Goal: Information Seeking & Learning: Learn about a topic

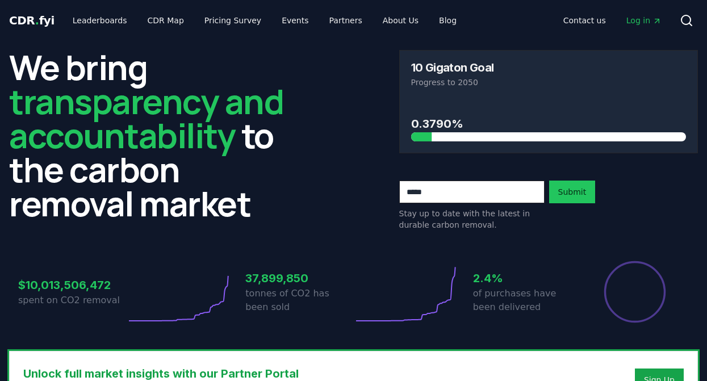
click at [635, 21] on span "Log in" at bounding box center [643, 20] width 35 height 11
click at [644, 18] on span "Log in" at bounding box center [643, 20] width 35 height 11
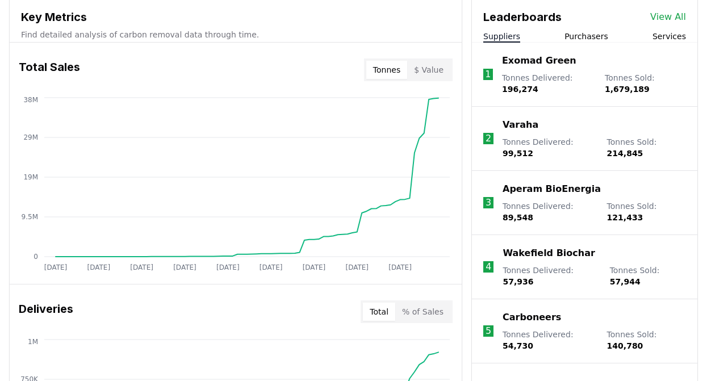
scroll to position [422, 0]
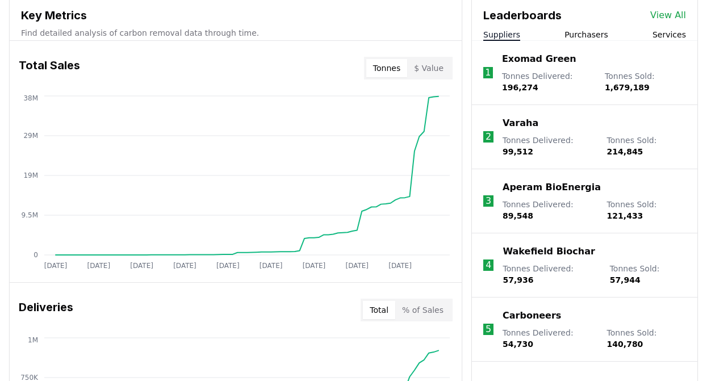
click at [533, 147] on span "99,512" at bounding box center [517, 151] width 31 height 9
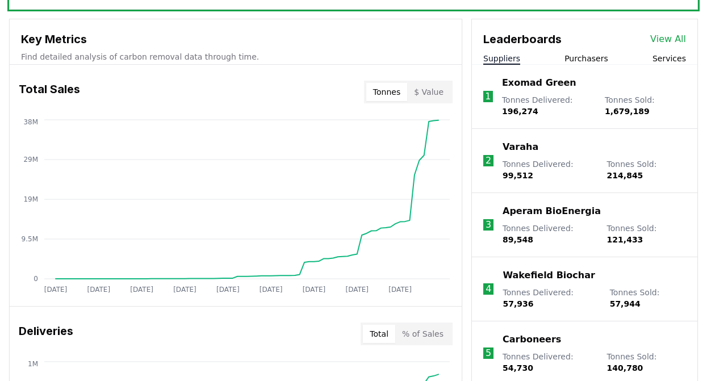
scroll to position [397, 0]
click at [668, 36] on link "View All" at bounding box center [668, 40] width 36 height 14
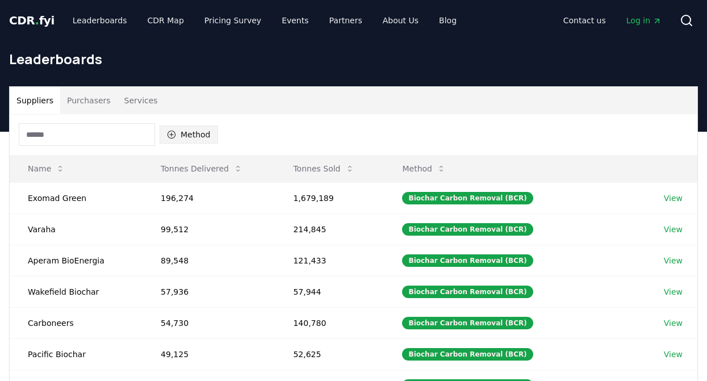
click at [201, 140] on button "Method" at bounding box center [189, 134] width 58 height 18
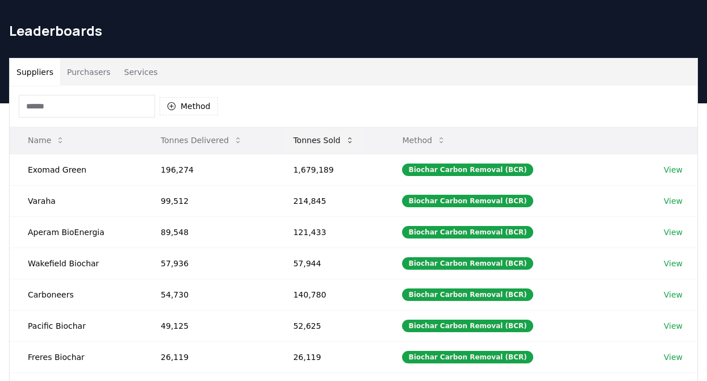
scroll to position [30, 0]
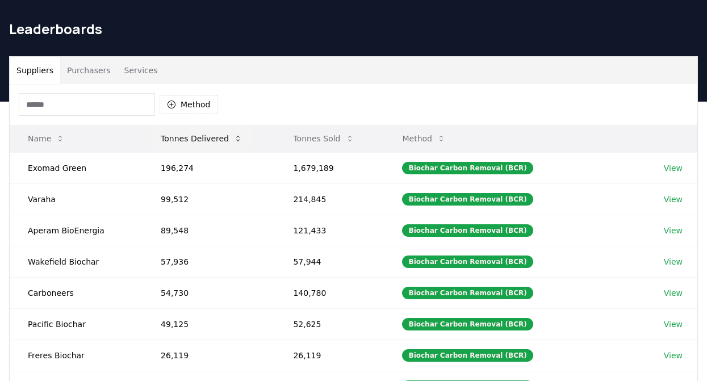
click at [237, 139] on icon at bounding box center [237, 138] width 9 height 9
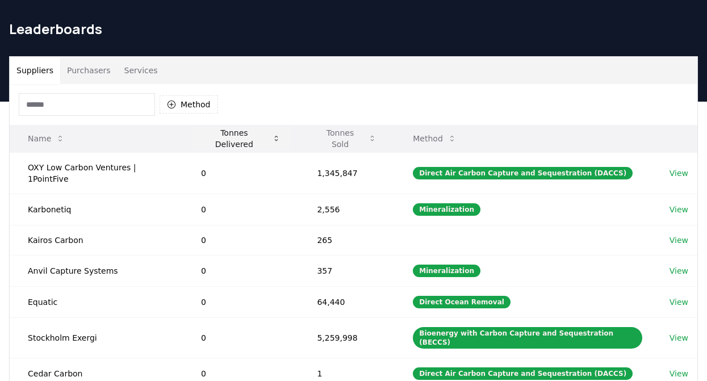
click at [282, 138] on button "Tonnes Delivered" at bounding box center [241, 138] width 98 height 23
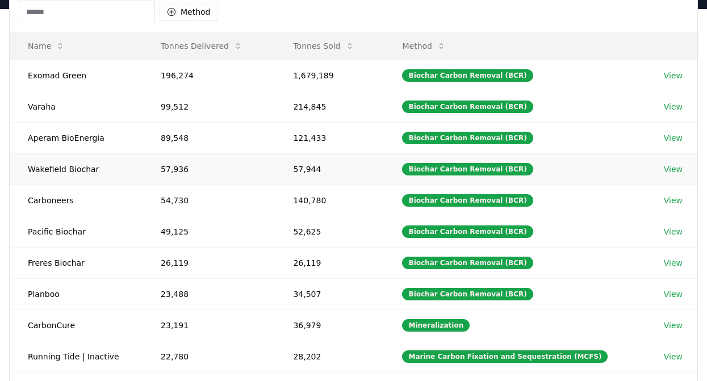
scroll to position [119, 0]
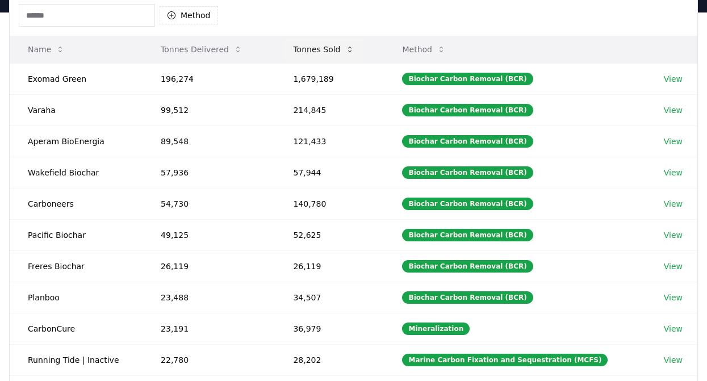
click at [351, 47] on icon at bounding box center [349, 49] width 9 height 9
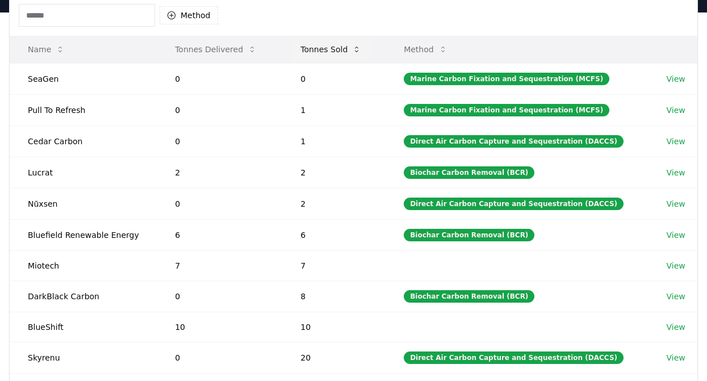
click at [354, 47] on icon at bounding box center [356, 49] width 9 height 9
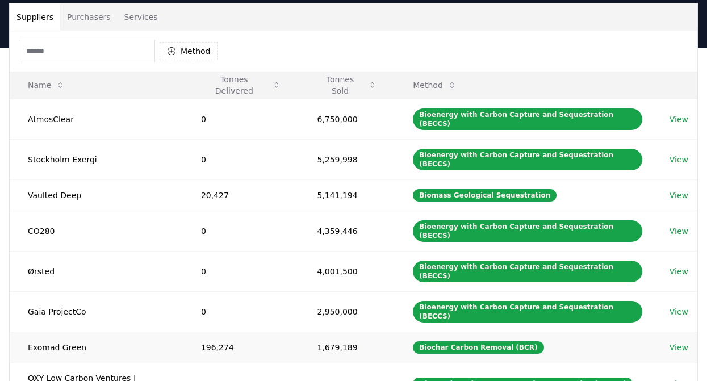
scroll to position [82, 0]
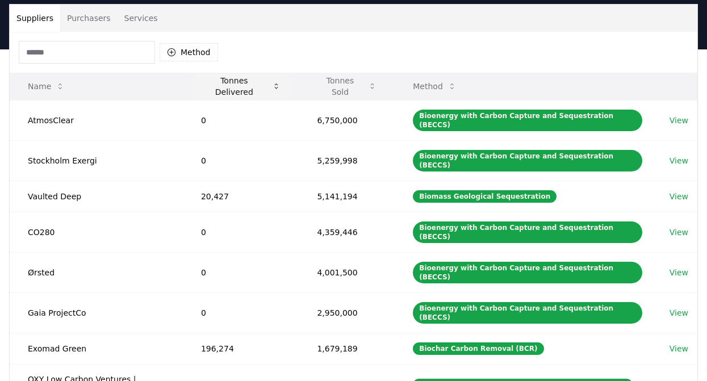
click at [278, 83] on icon at bounding box center [276, 86] width 9 height 9
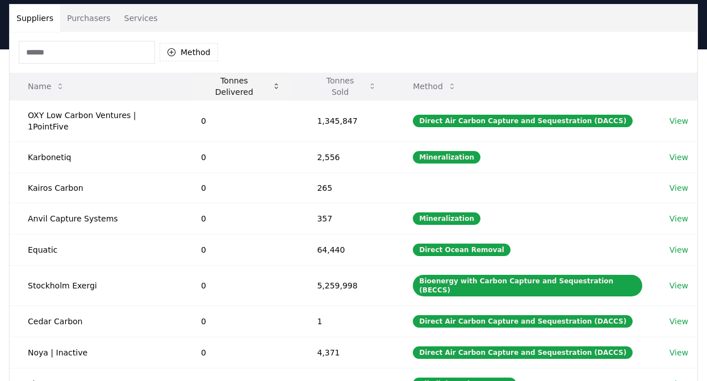
click at [275, 85] on icon at bounding box center [276, 86] width 3 height 6
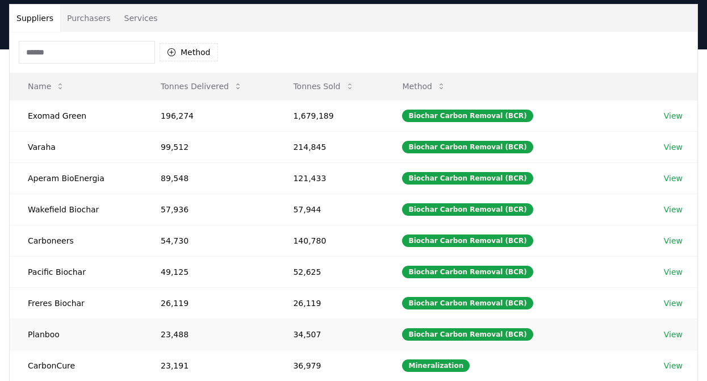
click at [664, 333] on link "View" at bounding box center [673, 334] width 19 height 11
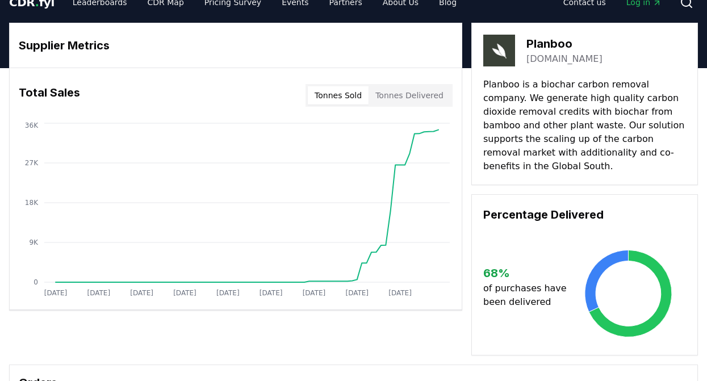
scroll to position [19, 0]
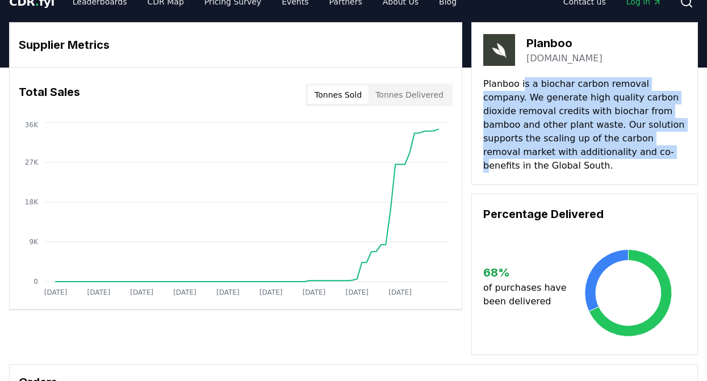
drag, startPoint x: 523, startPoint y: 90, endPoint x: 573, endPoint y: 153, distance: 80.9
click at [573, 153] on p "Planboo is a biochar carbon removal company. We generate high quality carbon di…" at bounding box center [584, 124] width 203 height 95
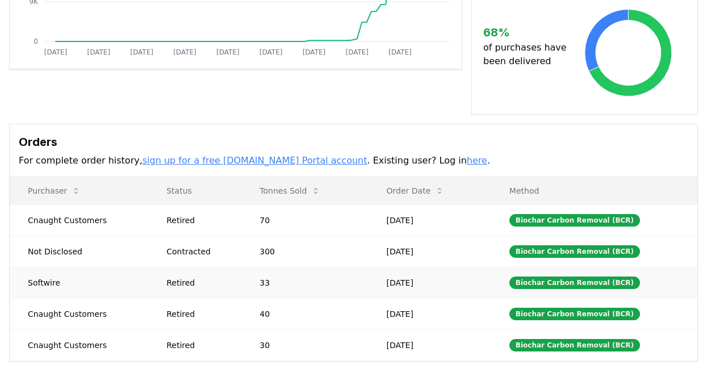
scroll to position [258, 0]
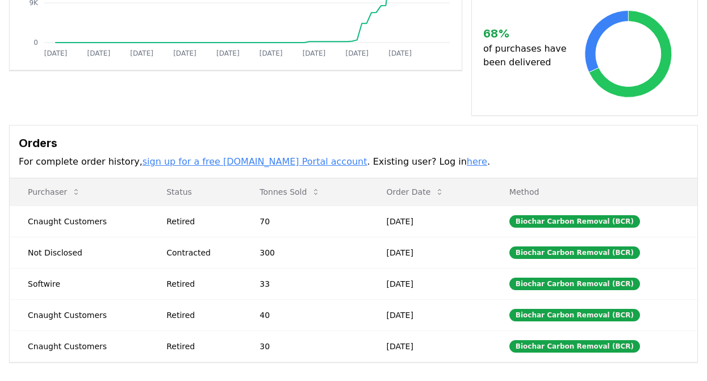
click at [467, 156] on link "here" at bounding box center [477, 161] width 20 height 11
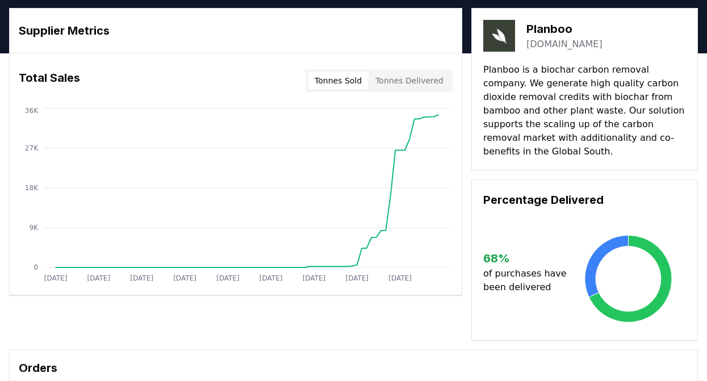
scroll to position [0, 0]
